Goal: Navigation & Orientation: Understand site structure

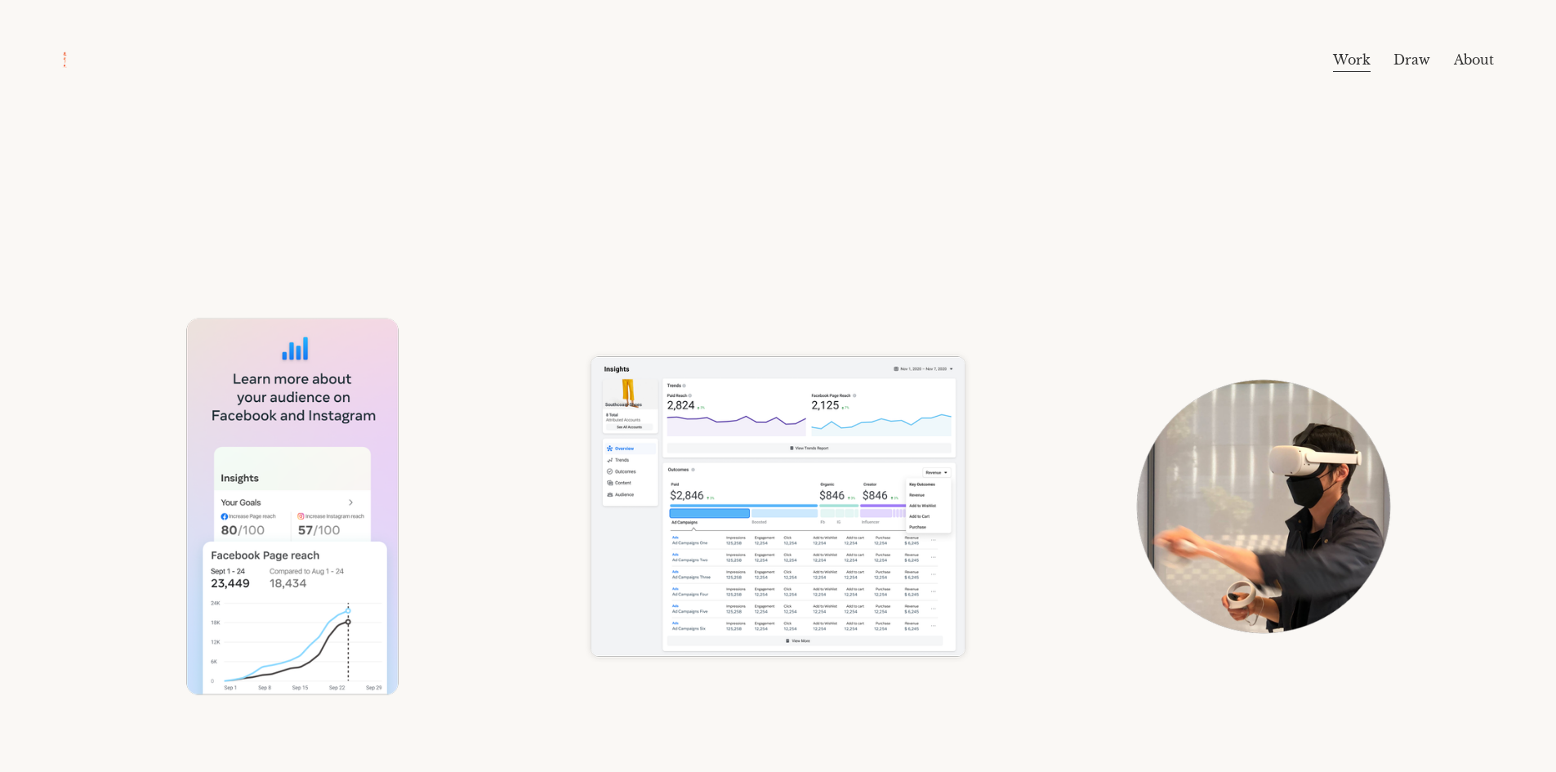
click at [1403, 51] on link "Draw" at bounding box center [1411, 60] width 37 height 26
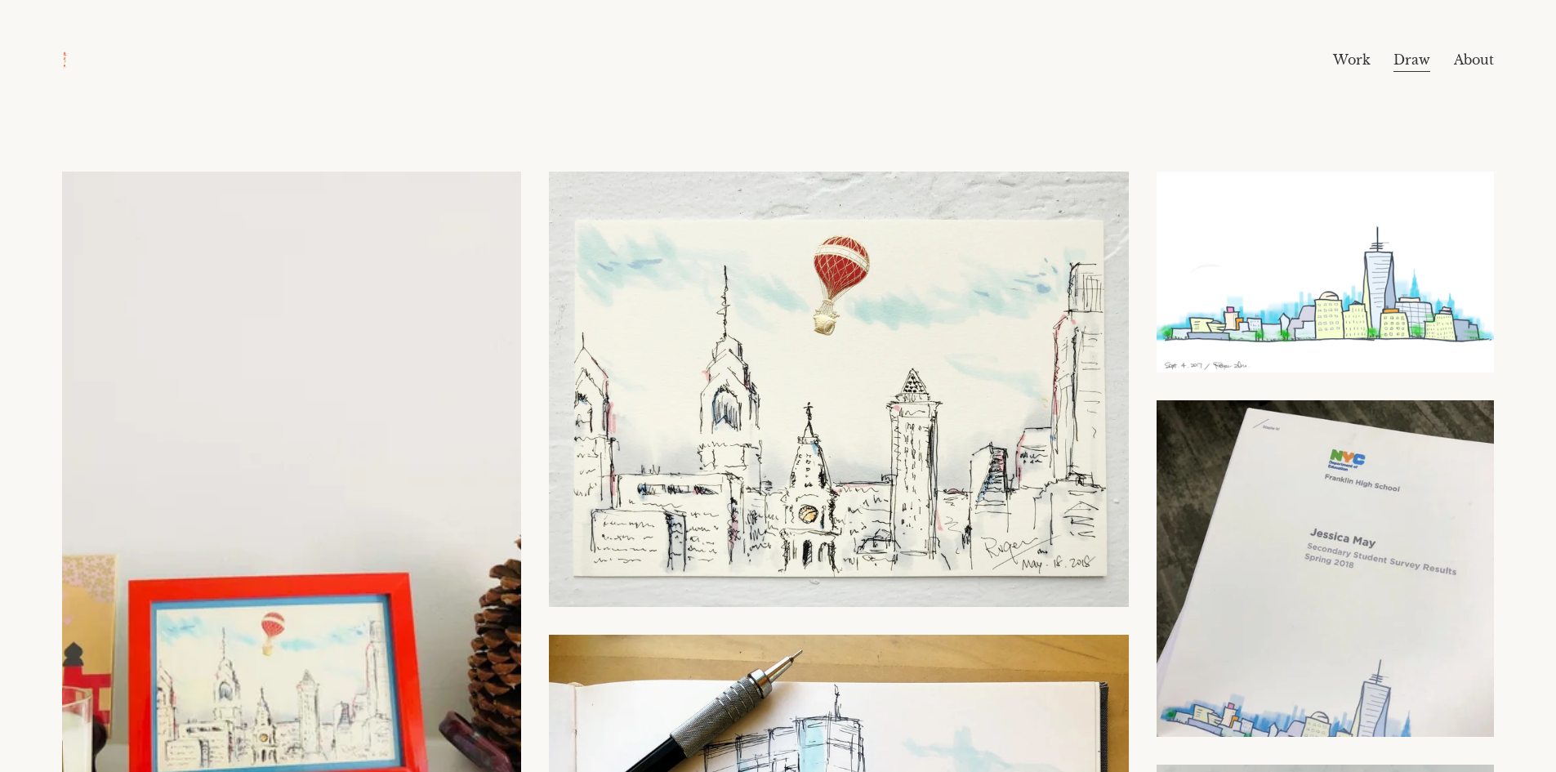
click at [1480, 57] on link "About" at bounding box center [1474, 60] width 40 height 26
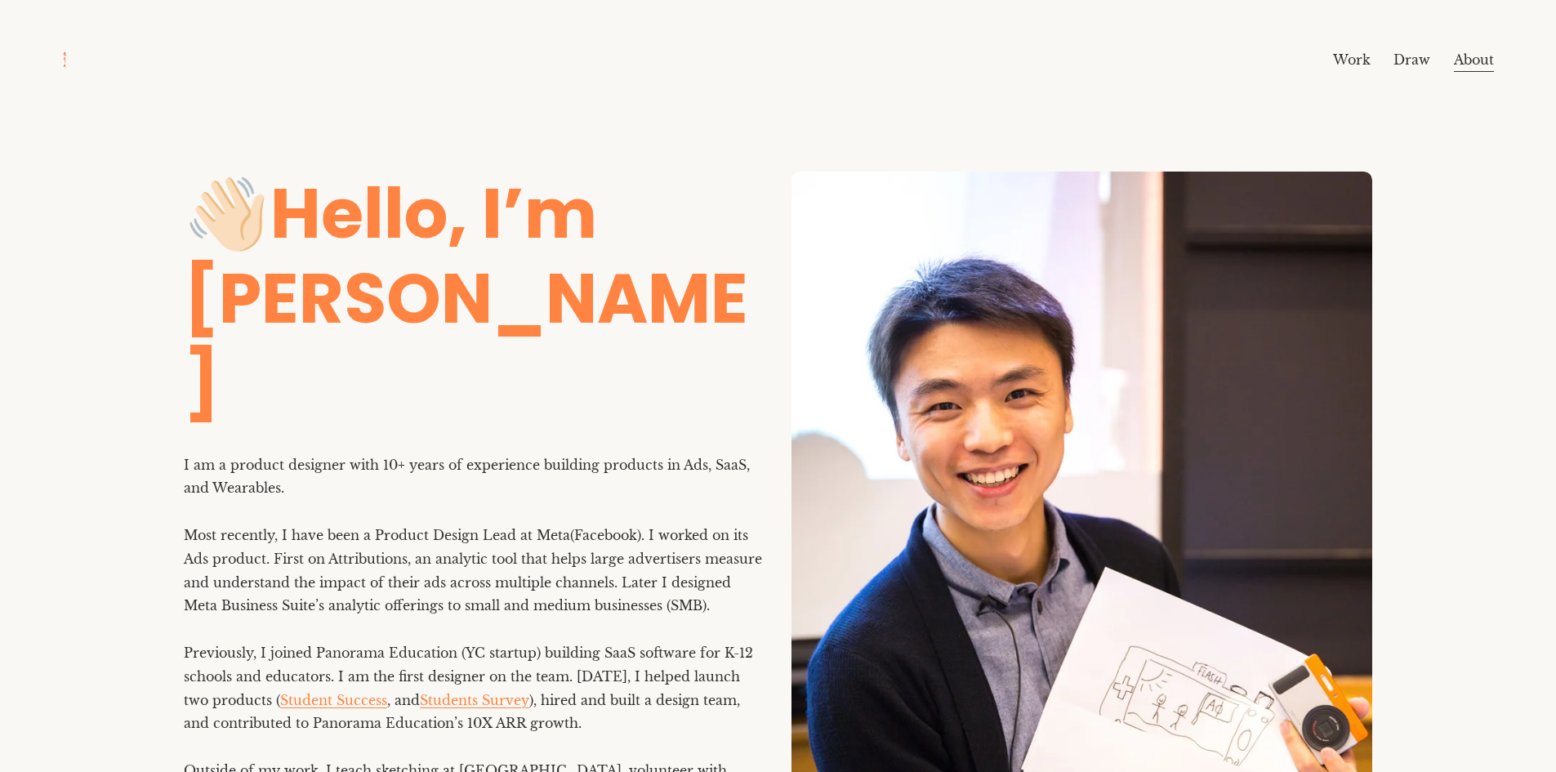
scroll to position [357, 0]
